Goal: Subscribe to service/newsletter

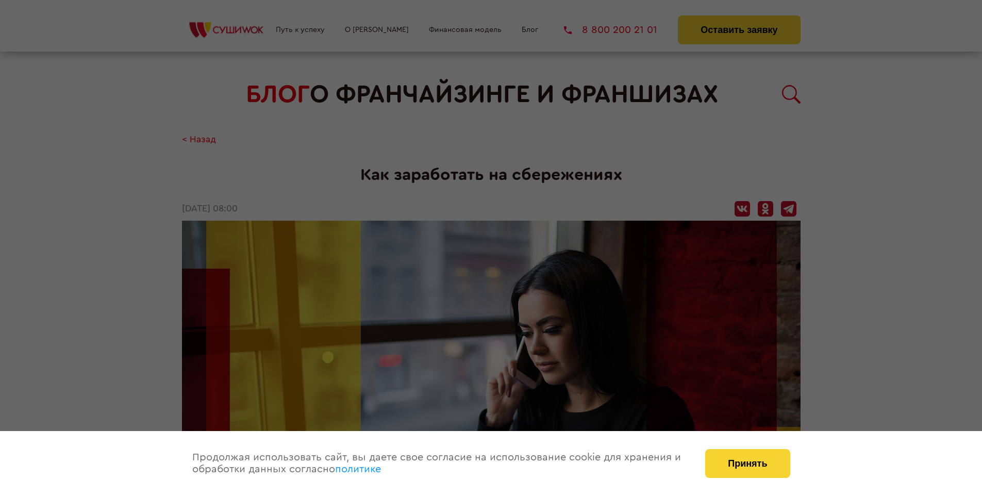
scroll to position [1462, 0]
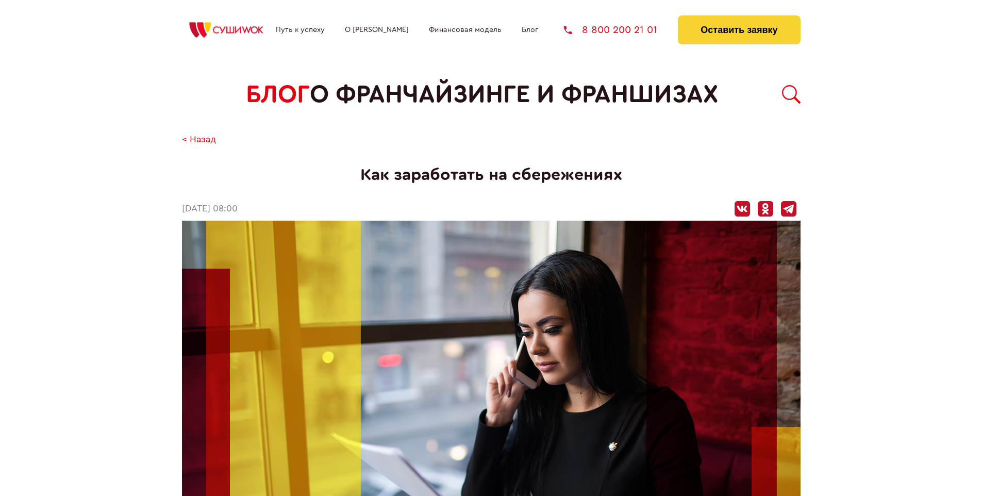
scroll to position [1462, 0]
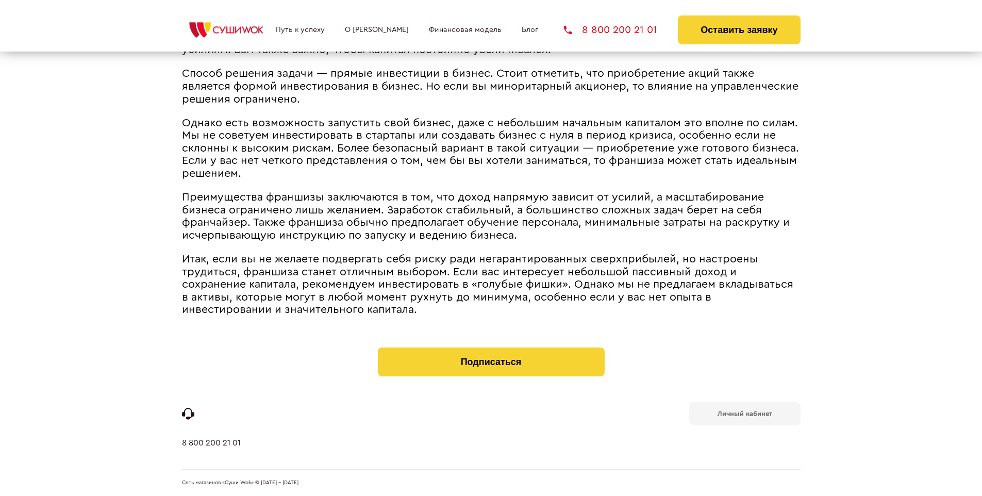
click at [744, 412] on b "Личный кабинет" at bounding box center [745, 413] width 55 height 7
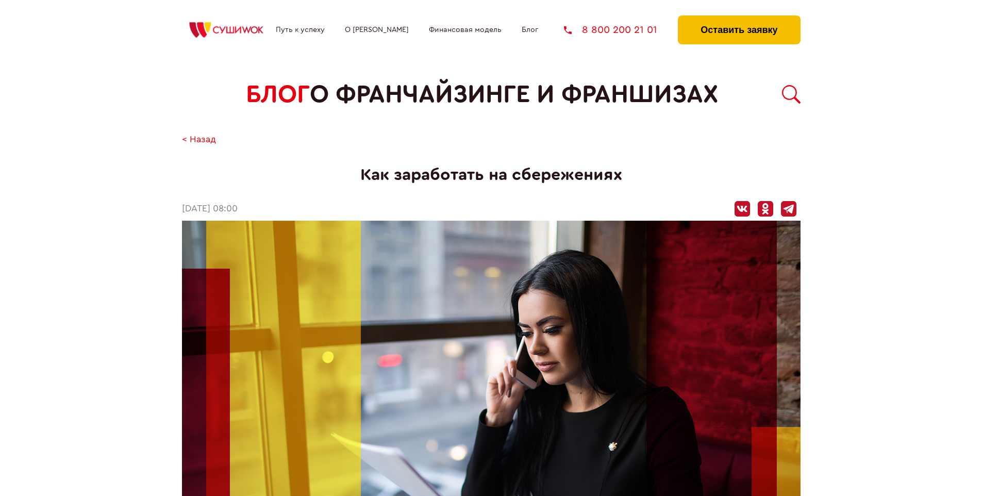
click at [739, 18] on button "Оставить заявку" at bounding box center [739, 29] width 122 height 29
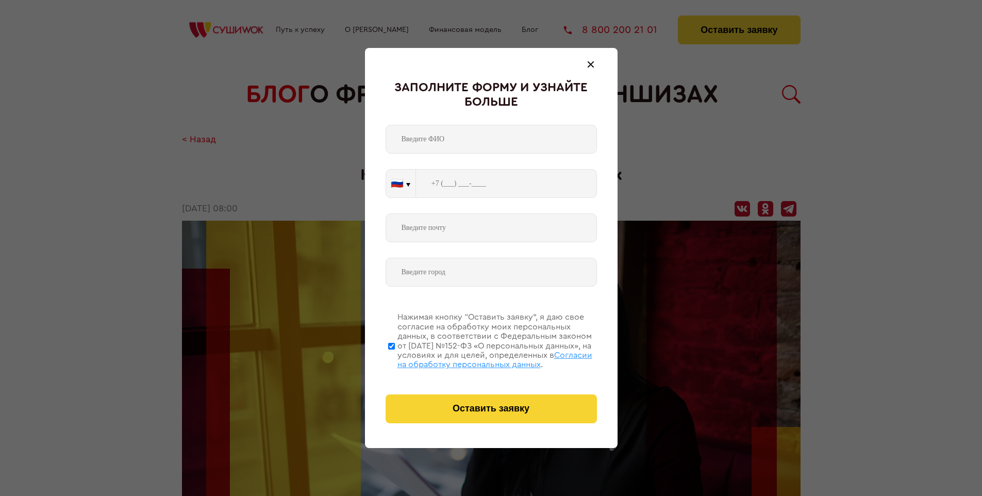
click at [478, 358] on span "Согласии на обработку персональных данных" at bounding box center [494, 360] width 195 height 18
click at [395, 358] on input "Нажимая кнопку “Оставить заявку”, я даю свое согласие на обработку моих персона…" at bounding box center [391, 346] width 7 height 82
checkbox input "false"
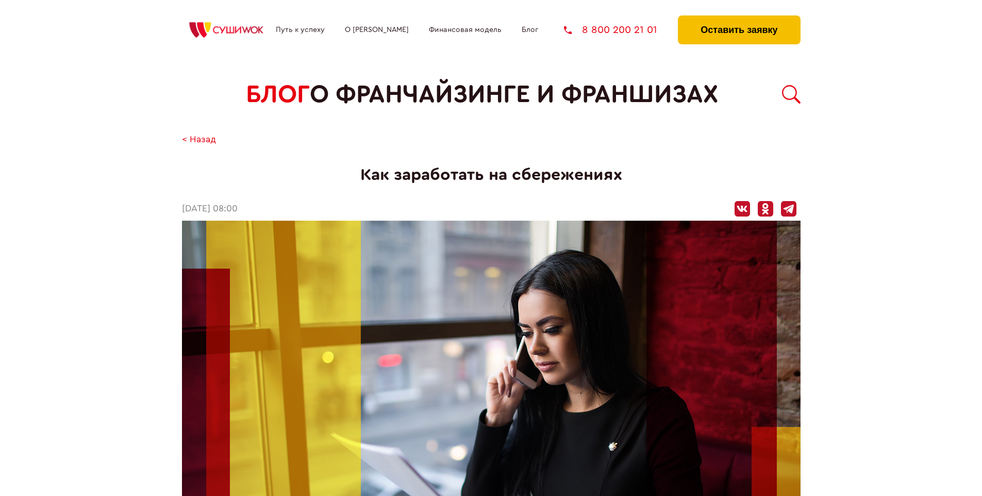
click at [739, 18] on button "Оставить заявку" at bounding box center [739, 29] width 122 height 29
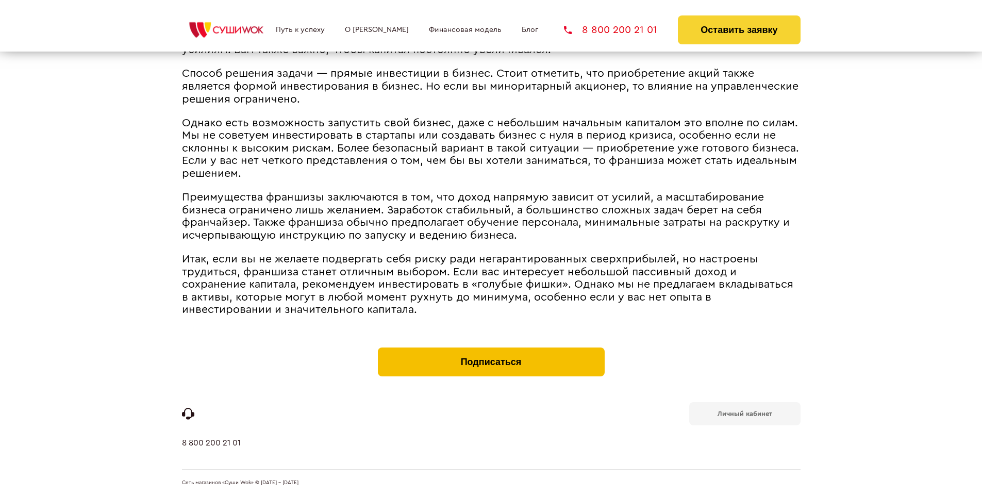
click at [491, 350] on button "Подписаться" at bounding box center [491, 361] width 227 height 29
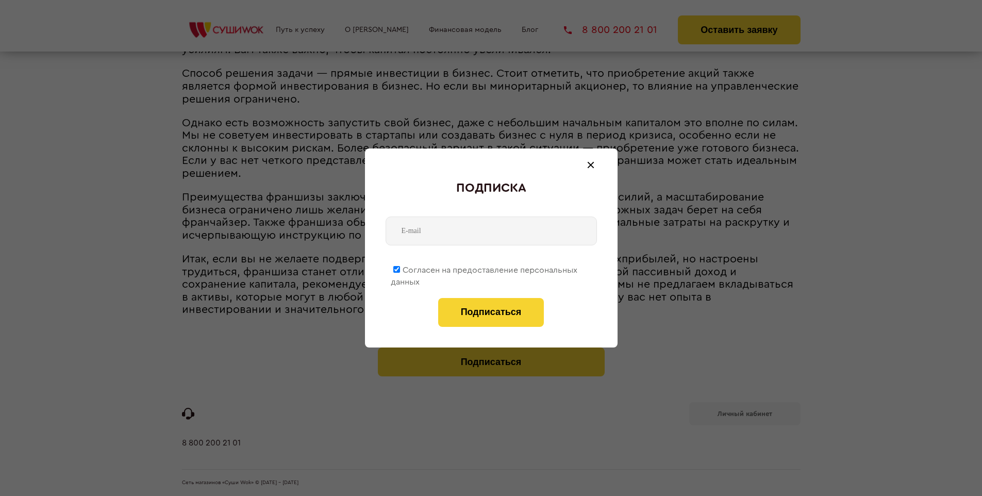
click at [485, 268] on span "Согласен на предоставление персональных данных" at bounding box center [484, 276] width 187 height 20
click at [400, 268] on input "Согласен на предоставление персональных данных" at bounding box center [396, 269] width 7 height 7
checkbox input "false"
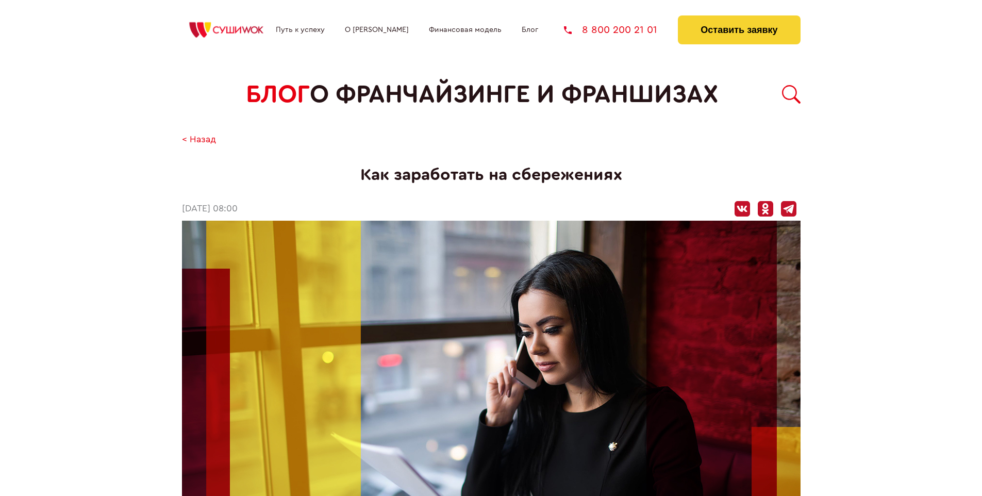
scroll to position [1462, 0]
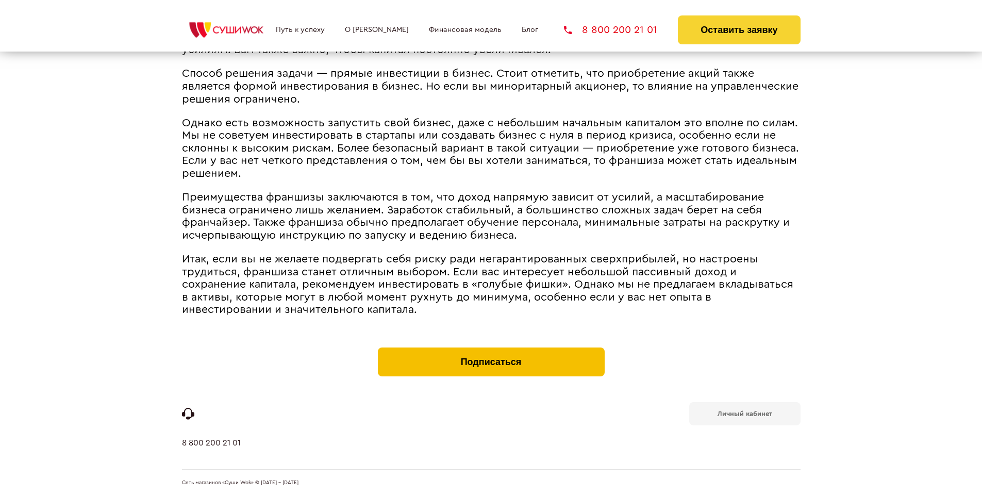
click at [491, 350] on button "Подписаться" at bounding box center [491, 361] width 227 height 29
